Goal: Check status

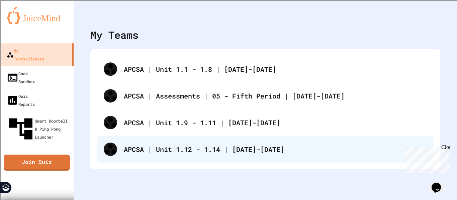
click at [184, 158] on div "APCSA | Unit 1.12 - 1.14 | [DATE]-[DATE]" at bounding box center [265, 149] width 336 height 27
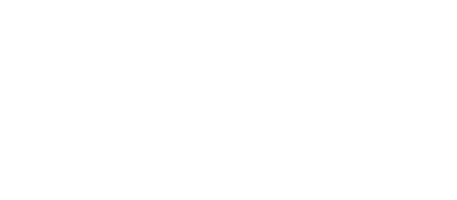
click at [99, 121] on div at bounding box center [228, 100] width 457 height 200
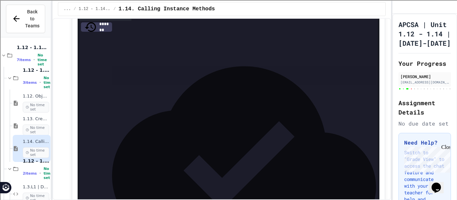
scroll to position [4034, 0]
click at [134, 17] on icon at bounding box center [134, 17] width 0 height 0
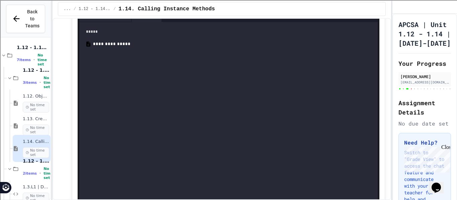
click at [121, 20] on div "**********" at bounding box center [103, 16] width 49 height 7
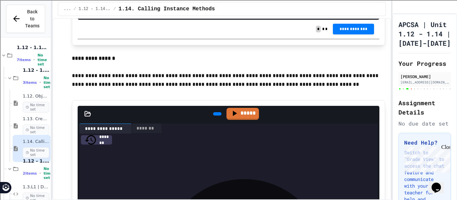
scroll to position [912, 0]
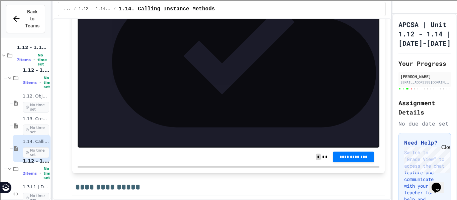
click at [78, 17] on div "... / 1.12 - 1.14. | Lessons and Notes / 1.14. Calling Instance Methods" at bounding box center [221, 9] width 338 height 18
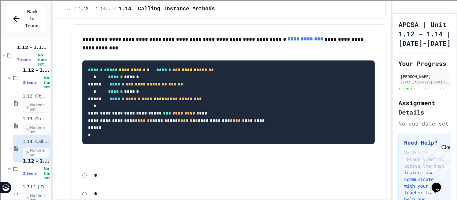
scroll to position [5031, 0]
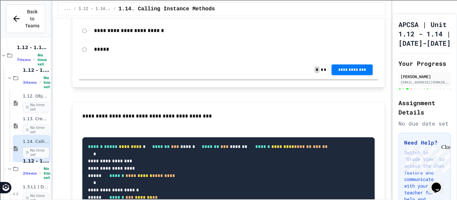
scroll to position [4612, 0]
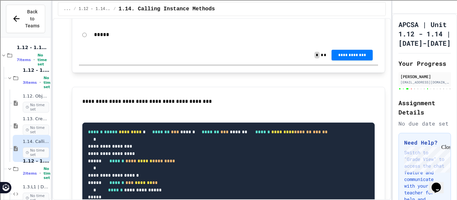
click at [347, 61] on button "**********" at bounding box center [351, 55] width 41 height 11
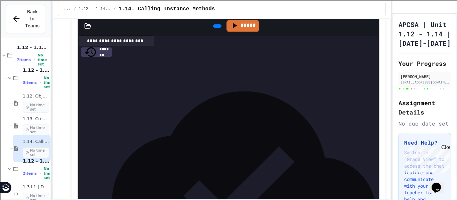
scroll to position [5401, 0]
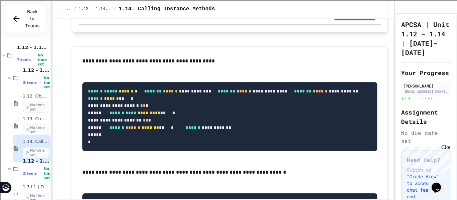
scroll to position [7123, 0]
